Goal: Communication & Community: Answer question/provide support

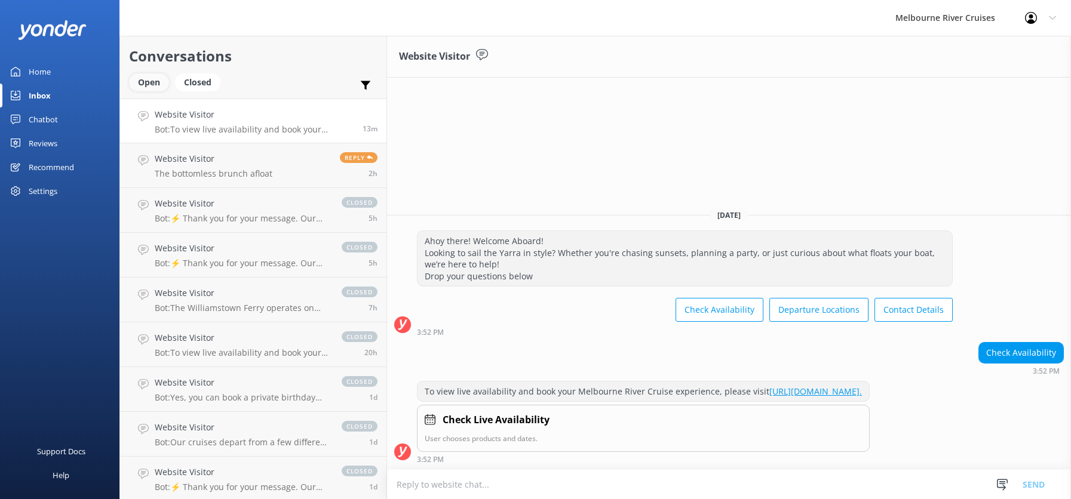
click at [149, 80] on div "Open" at bounding box center [149, 82] width 40 height 18
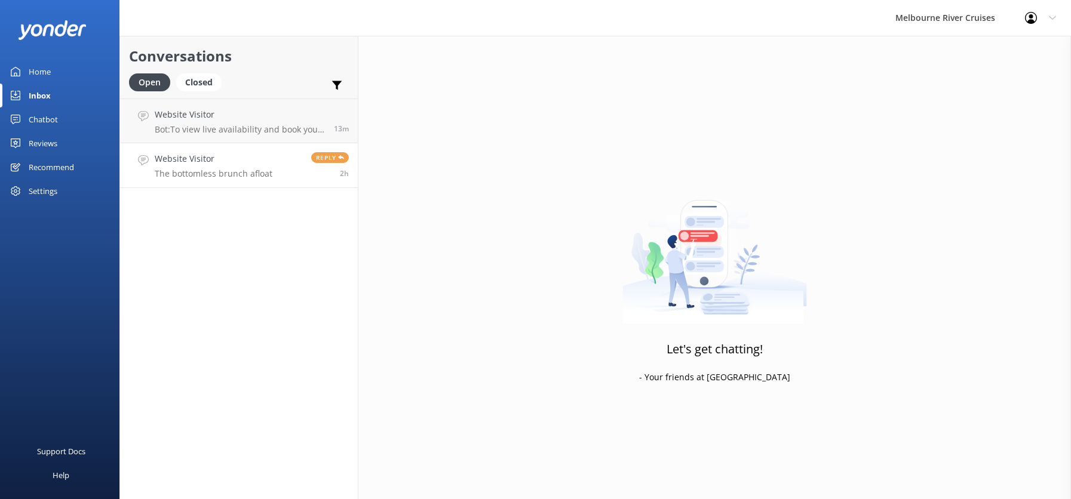
click at [192, 164] on h4 "Website Visitor" at bounding box center [214, 158] width 118 height 13
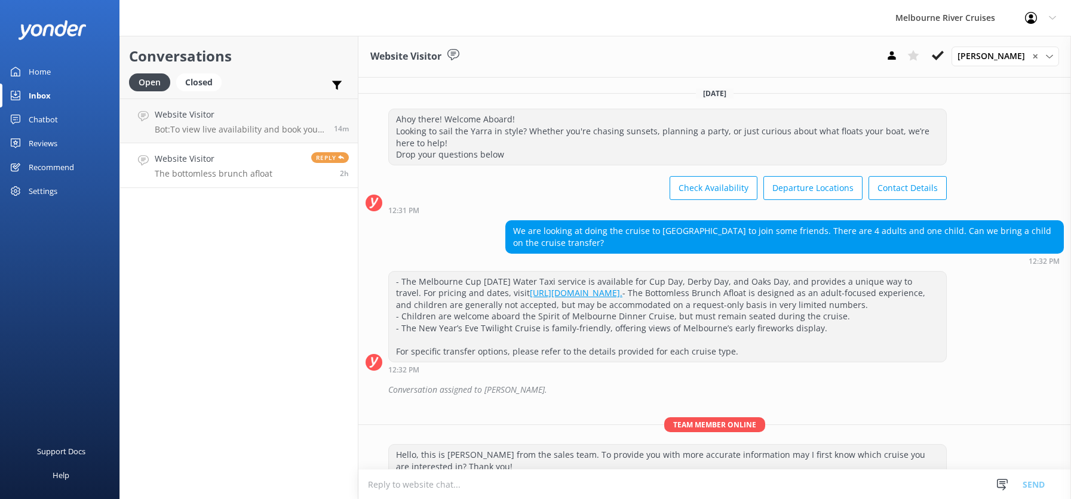
scroll to position [76, 0]
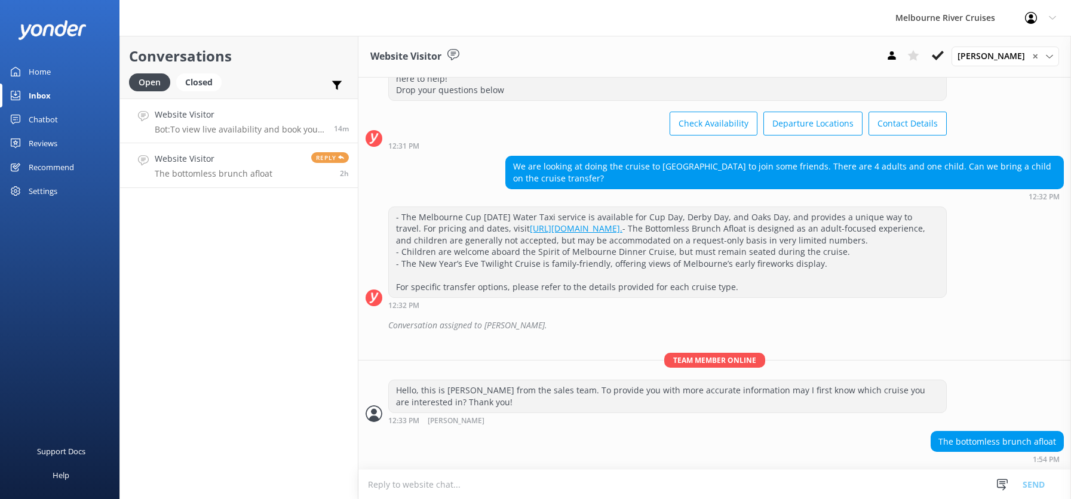
click at [183, 115] on h4 "Website Visitor" at bounding box center [240, 114] width 170 height 13
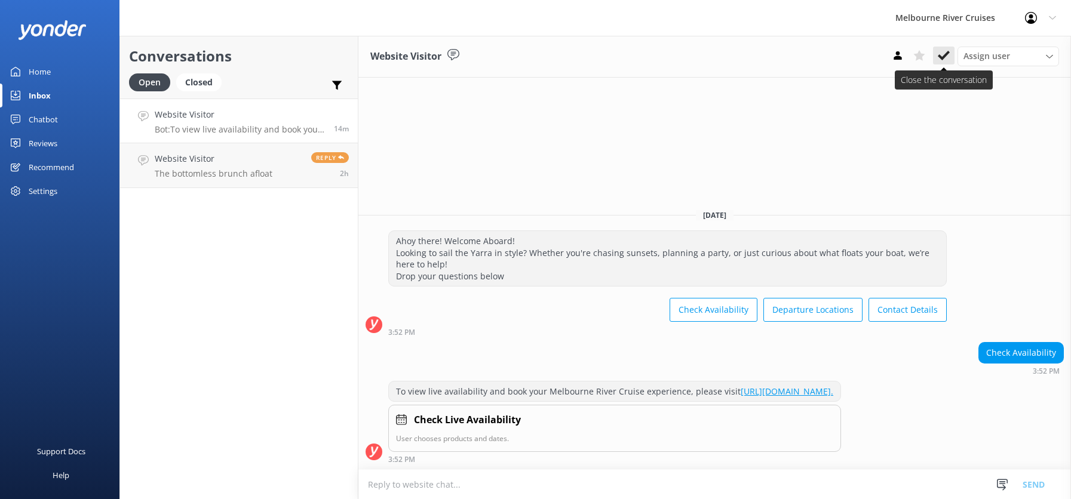
click at [938, 55] on icon at bounding box center [944, 56] width 12 height 12
